Goal: Navigation & Orientation: Find specific page/section

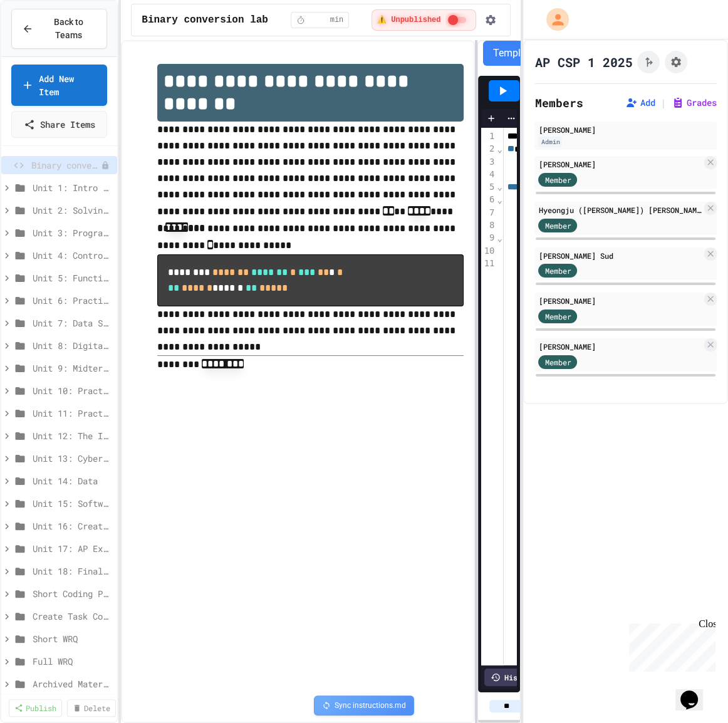
click at [477, 154] on div at bounding box center [476, 381] width 3 height 683
